Goal: Browse casually

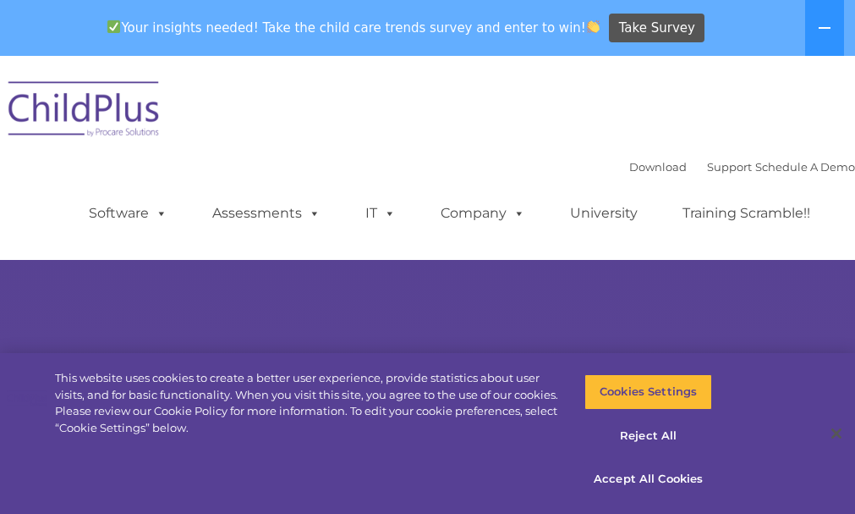
select select "MEDIUM"
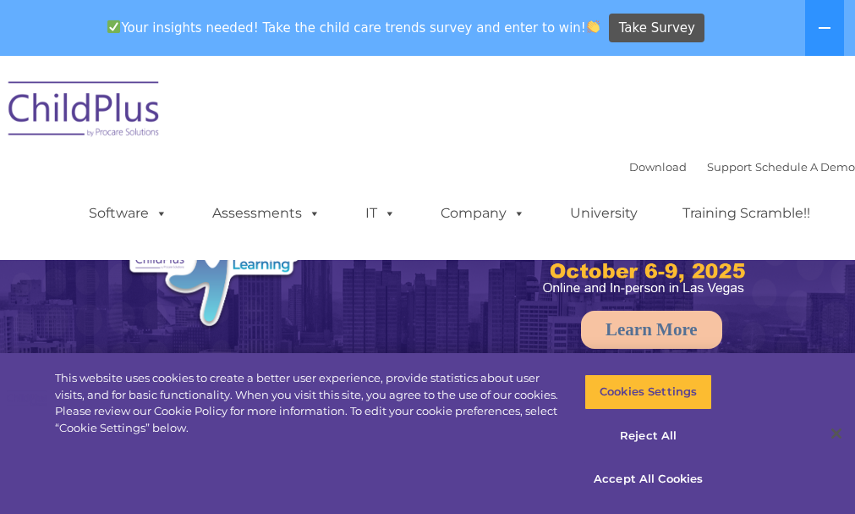
drag, startPoint x: 812, startPoint y: 34, endPoint x: 802, endPoint y: 33, distance: 10.2
click at [802, 33] on div "Your insights needed! Take the child care trends survey and enter to win! Take …" at bounding box center [427, 28] width 855 height 56
click at [834, 25] on button at bounding box center [825, 28] width 39 height 56
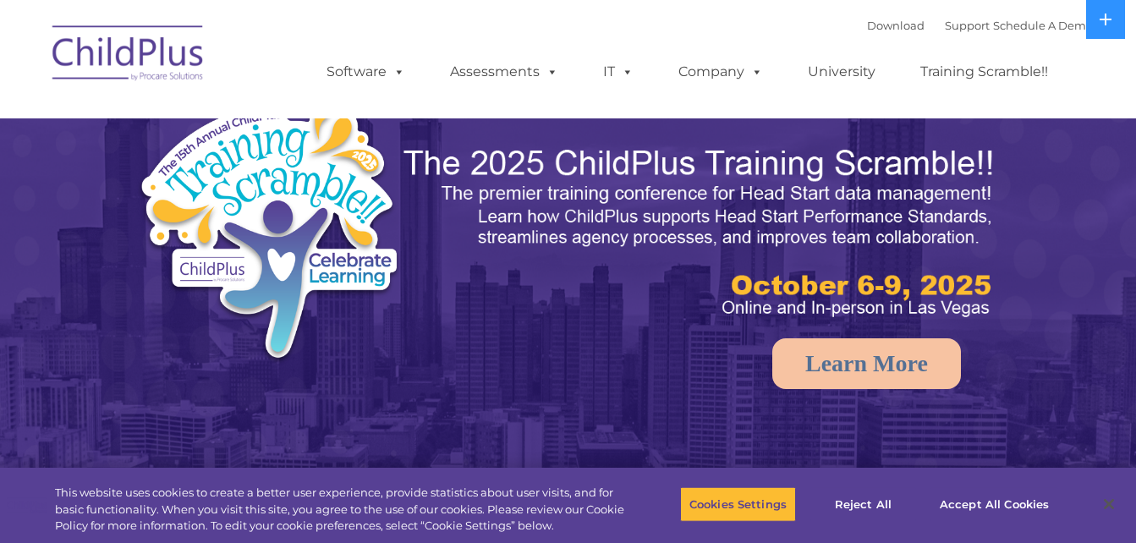
select select "MEDIUM"
click at [141, 47] on img at bounding box center [128, 56] width 169 height 85
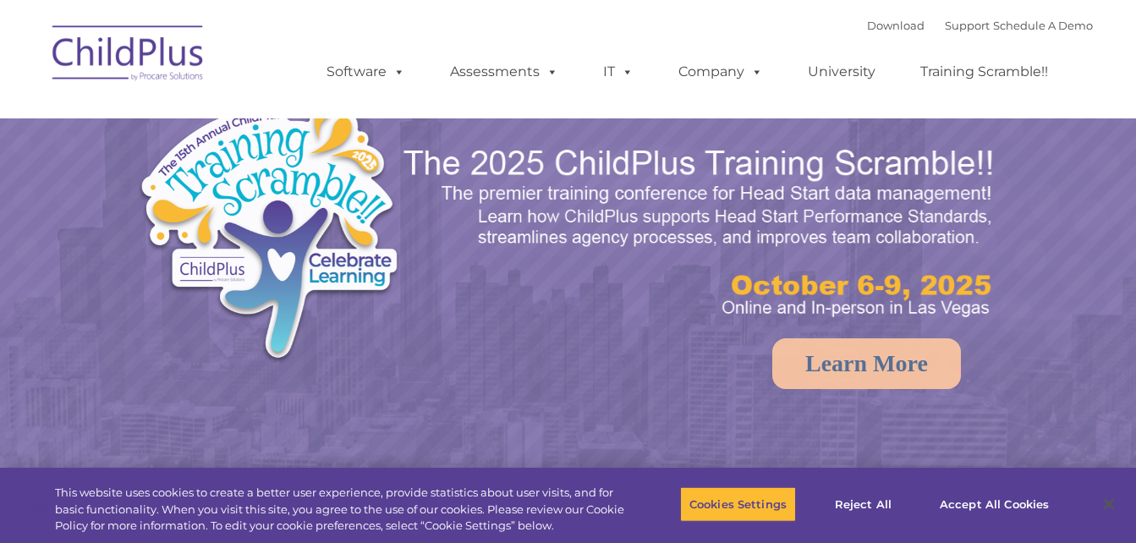
select select "MEDIUM"
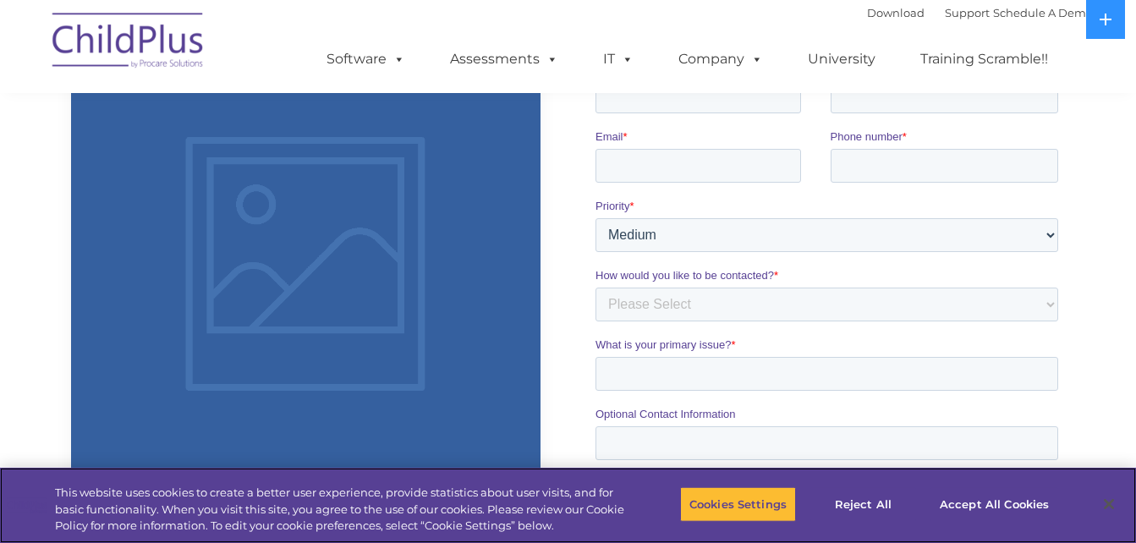
scroll to position [1006, 0]
